Goal: Complete application form: Complete application form

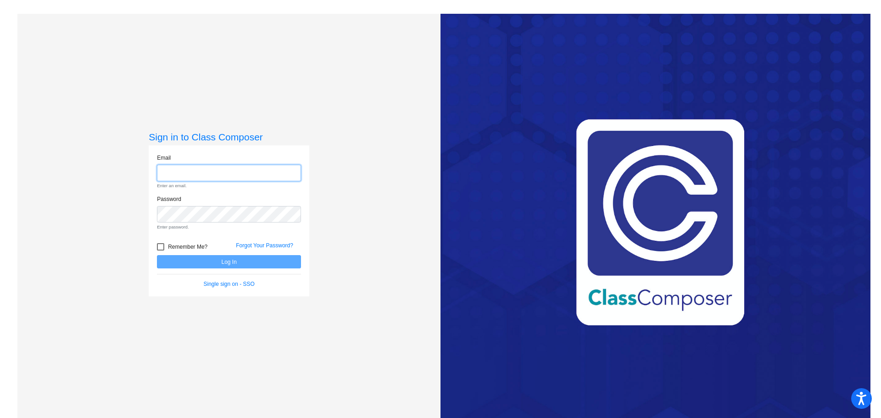
type input "[PERSON_NAME][EMAIL_ADDRESS][PERSON_NAME][DOMAIN_NAME]"
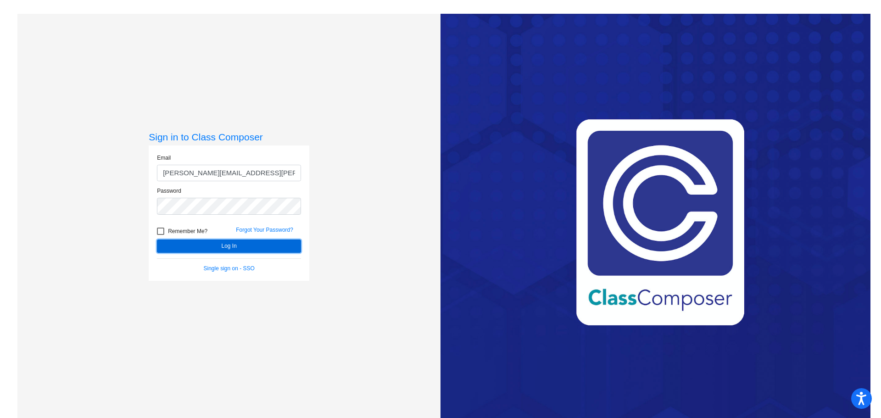
click at [255, 258] on form "Email [PERSON_NAME][EMAIL_ADDRESS][PERSON_NAME][DOMAIN_NAME] Password Remember …" at bounding box center [229, 213] width 144 height 119
click at [245, 250] on button "Log In" at bounding box center [229, 245] width 144 height 13
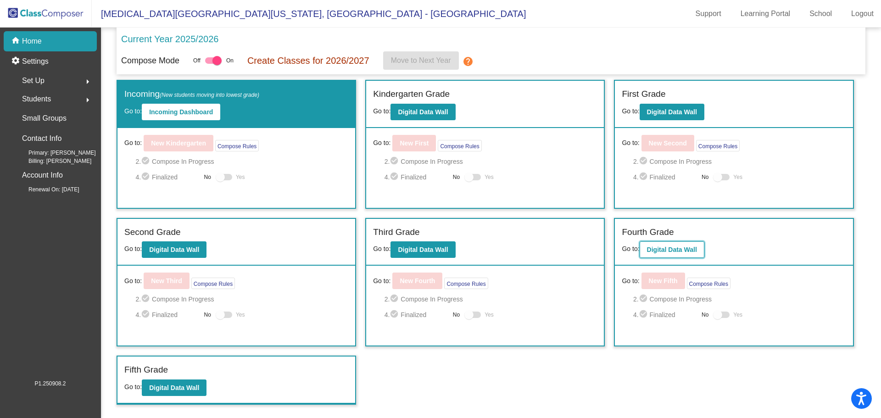
click at [672, 251] on b "Digital Data Wall" at bounding box center [672, 249] width 50 height 7
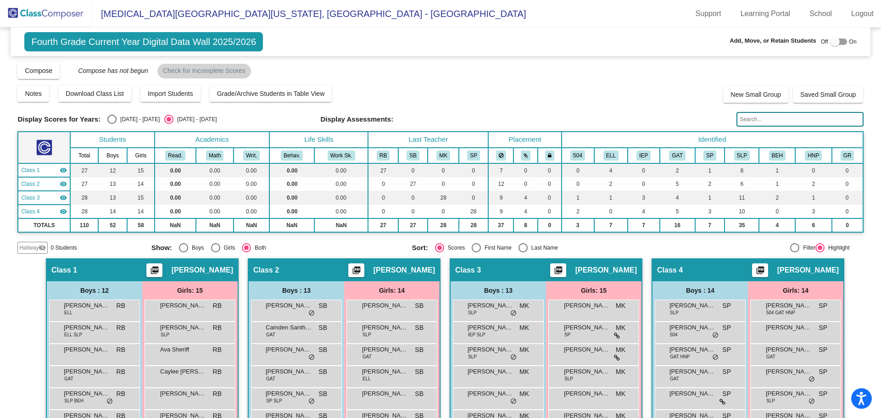
click at [26, 246] on span "Hallway" at bounding box center [28, 248] width 19 height 8
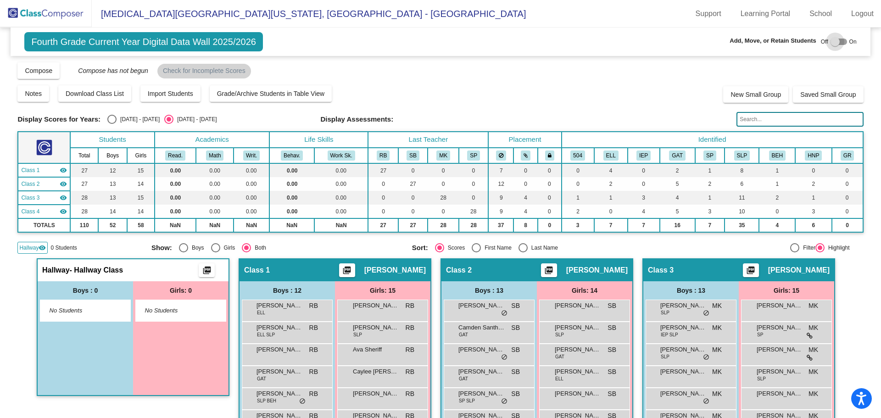
click at [834, 41] on div at bounding box center [834, 41] width 9 height 9
checkbox input "true"
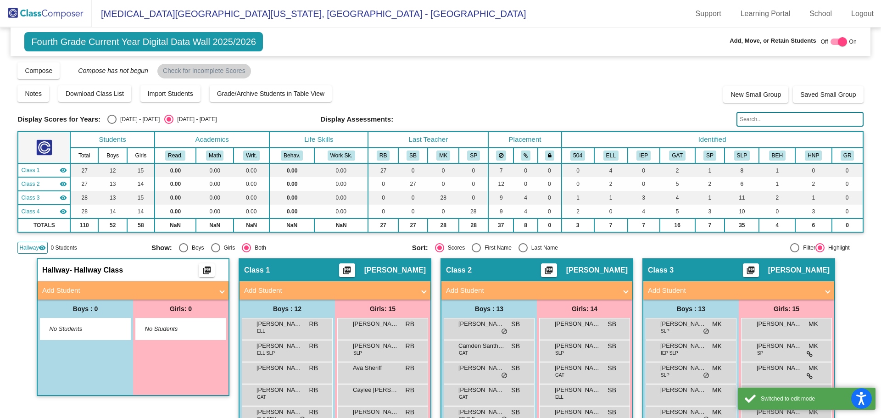
click at [103, 287] on mat-panel-title "Add Student" at bounding box center [127, 290] width 171 height 11
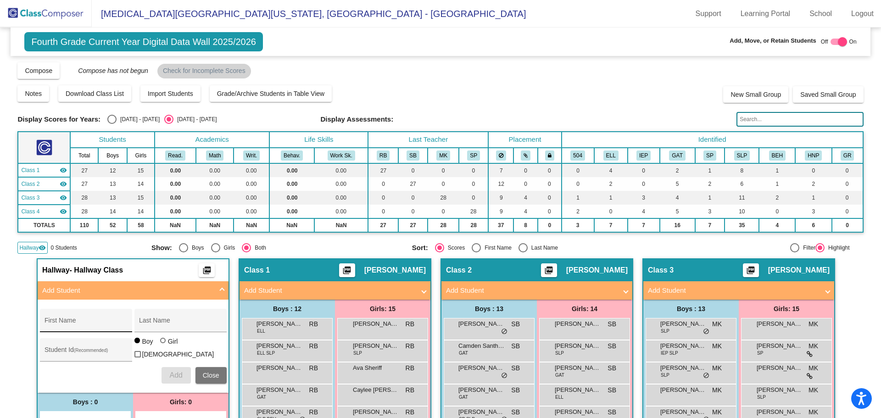
click at [78, 324] on input "First Name" at bounding box center [85, 323] width 83 height 7
type input "[PERSON_NAME]"
type input "777130895"
click at [163, 340] on div at bounding box center [163, 340] width 0 height 0
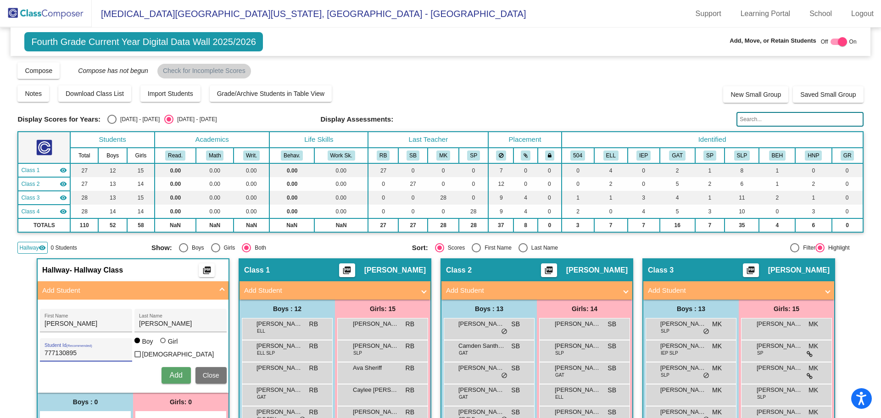
click at [163, 345] on input "Girl" at bounding box center [163, 345] width 0 height 0
radio input "true"
click at [179, 371] on span "Add" at bounding box center [175, 375] width 13 height 8
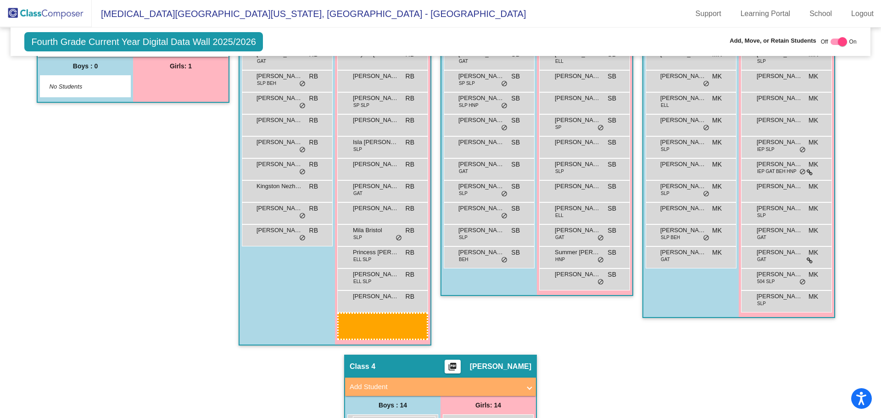
scroll to position [338, 0]
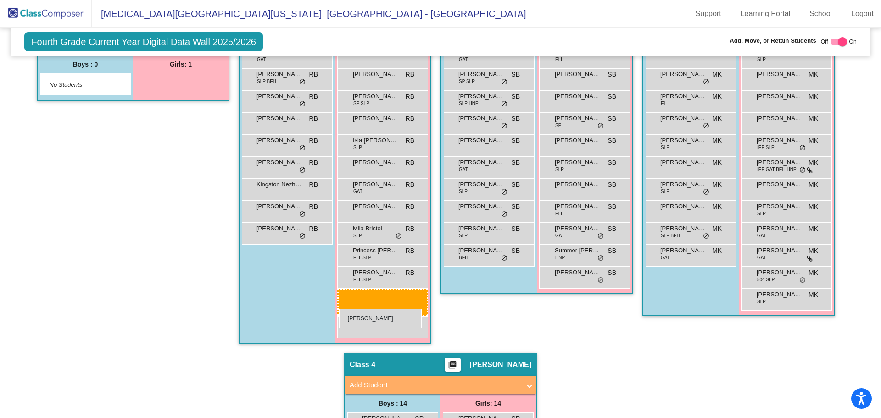
drag, startPoint x: 178, startPoint y: 233, endPoint x: 339, endPoint y: 309, distance: 177.9
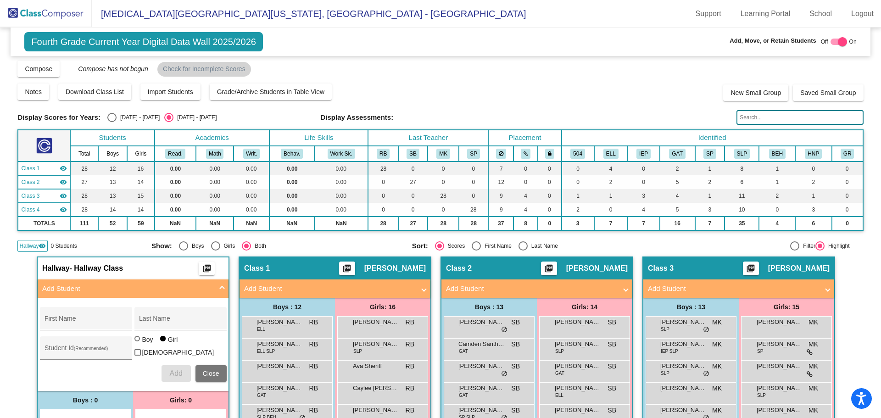
scroll to position [0, 0]
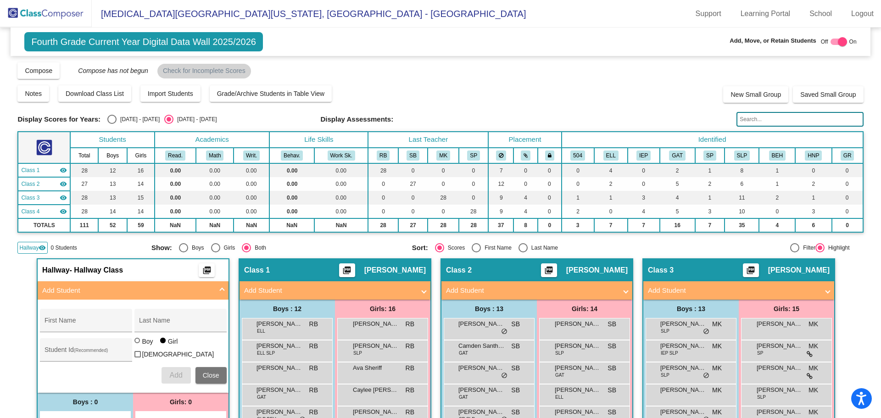
click at [36, 246] on span "Hallway" at bounding box center [28, 248] width 19 height 8
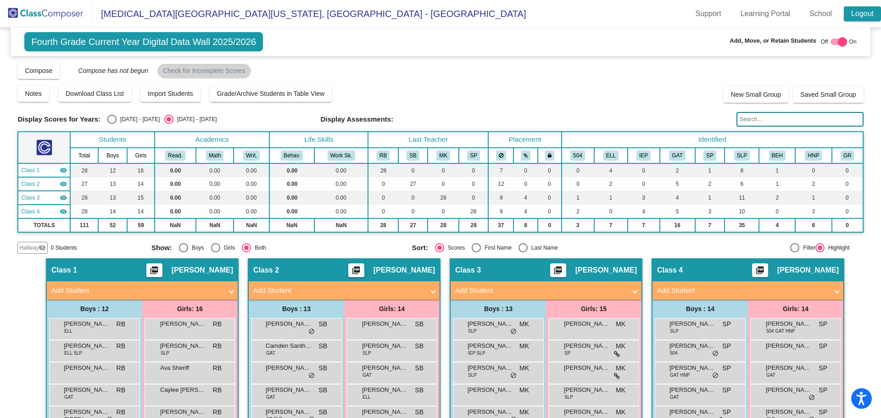
click at [861, 11] on link "Logout" at bounding box center [861, 13] width 37 height 15
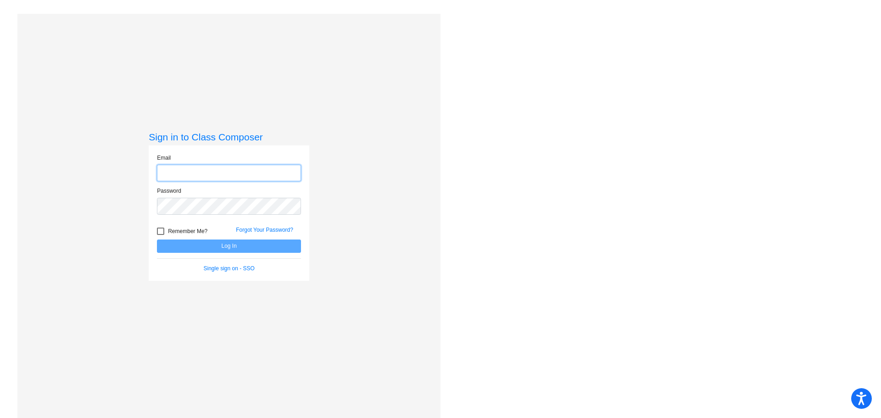
type input "[PERSON_NAME][EMAIL_ADDRESS][PERSON_NAME][DOMAIN_NAME]"
